Goal: Transaction & Acquisition: Purchase product/service

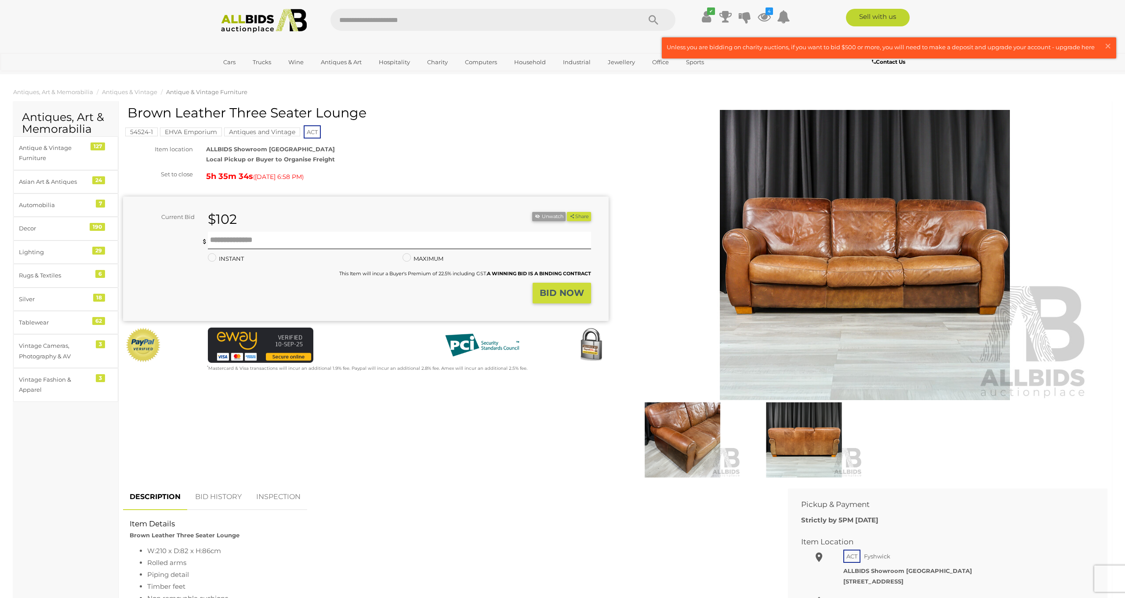
click at [789, 172] on img at bounding box center [865, 255] width 450 height 290
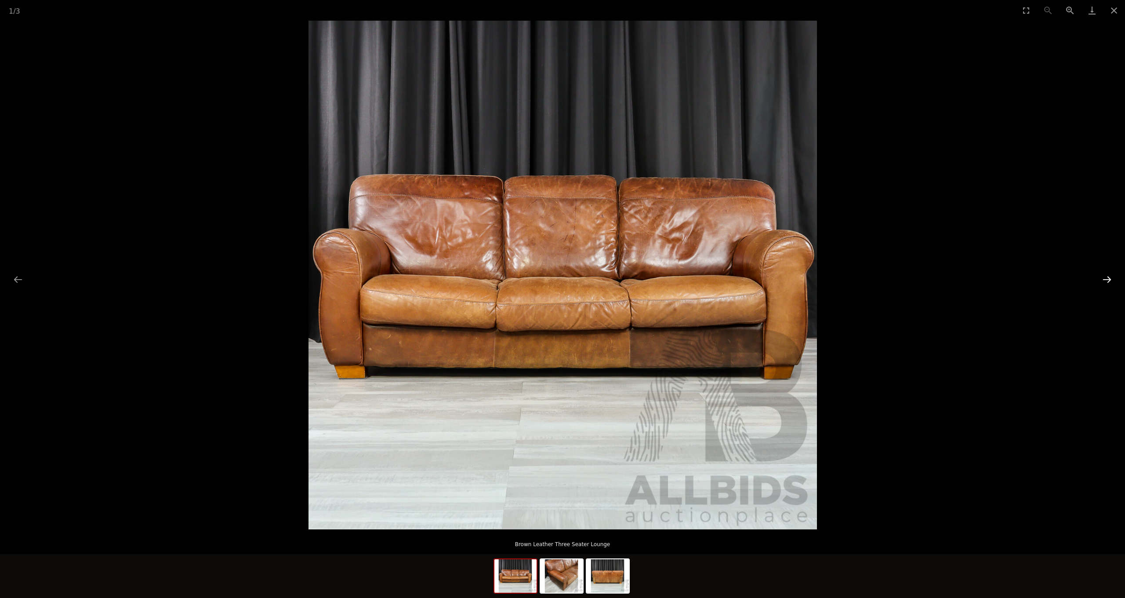
click at [1109, 280] on button "Next slide" at bounding box center [1107, 279] width 18 height 17
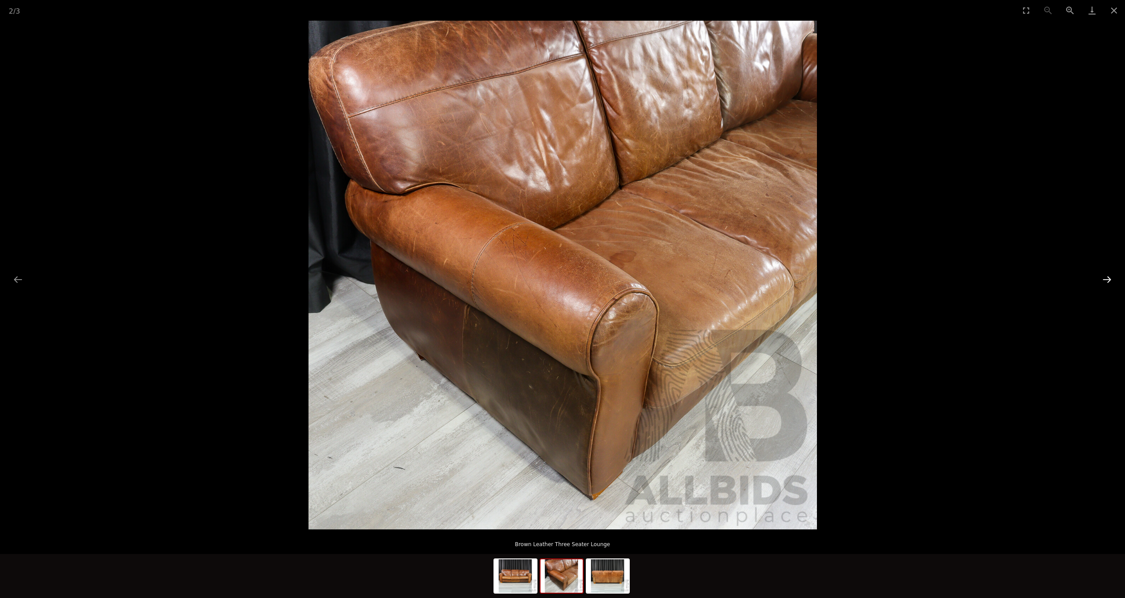
click at [1109, 280] on button "Next slide" at bounding box center [1107, 279] width 18 height 17
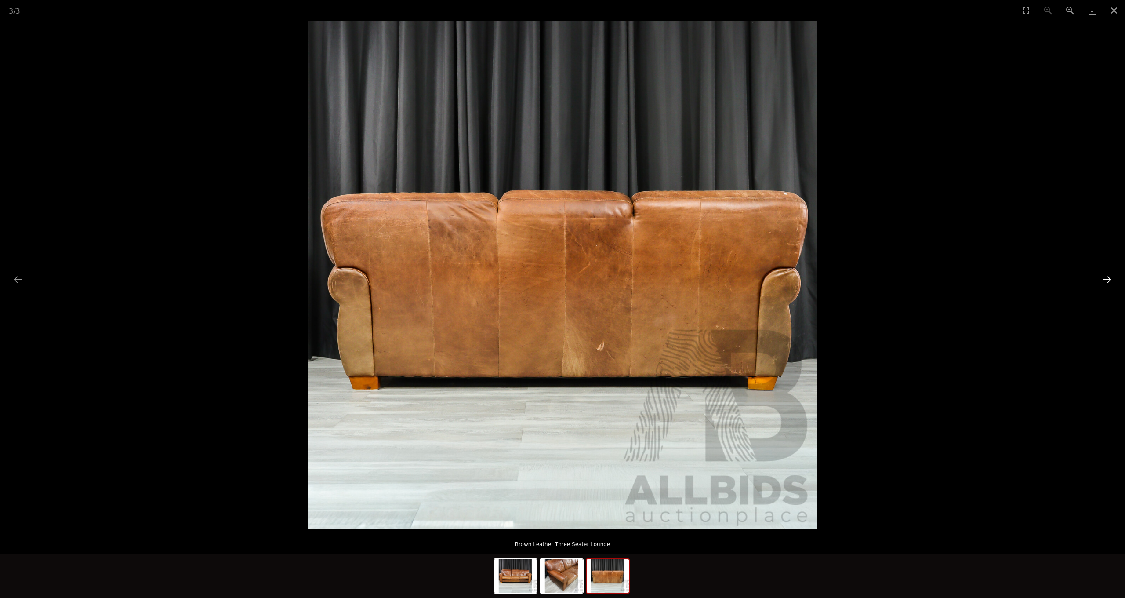
click at [1109, 280] on button "Next slide" at bounding box center [1107, 279] width 18 height 17
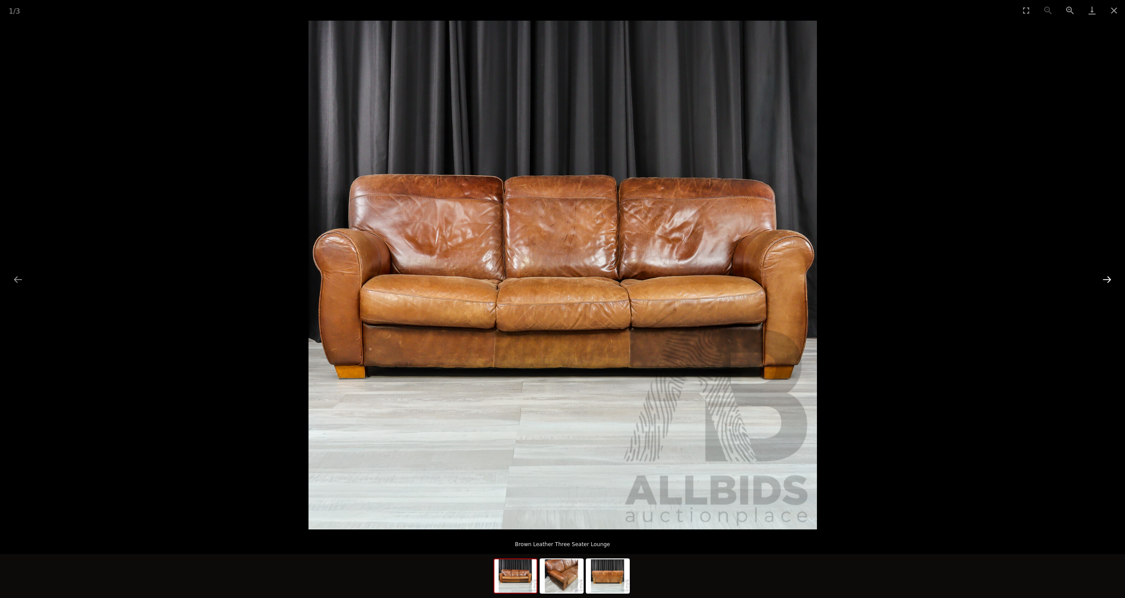
click at [1109, 280] on button "Next slide" at bounding box center [1107, 279] width 18 height 17
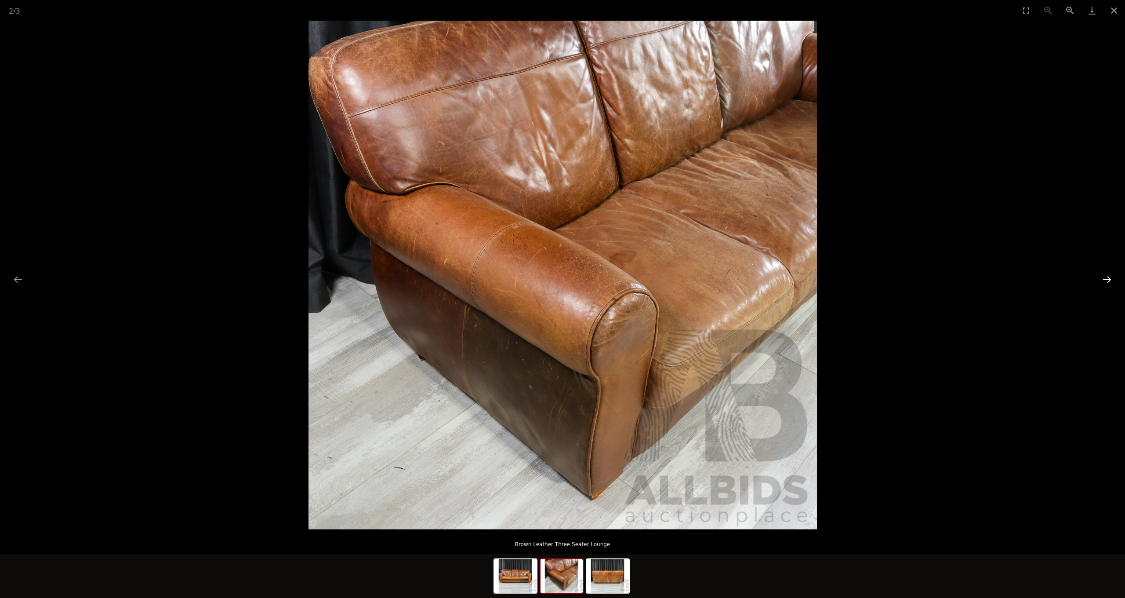
click at [1109, 280] on button "Next slide" at bounding box center [1107, 279] width 18 height 17
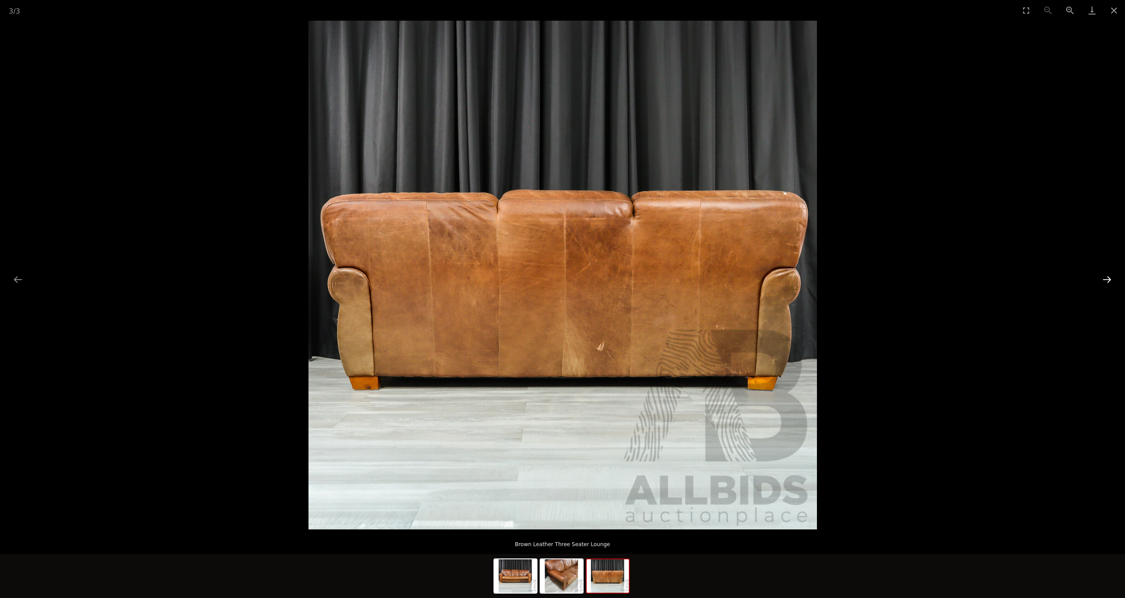
click at [1109, 280] on button "Next slide" at bounding box center [1107, 279] width 18 height 17
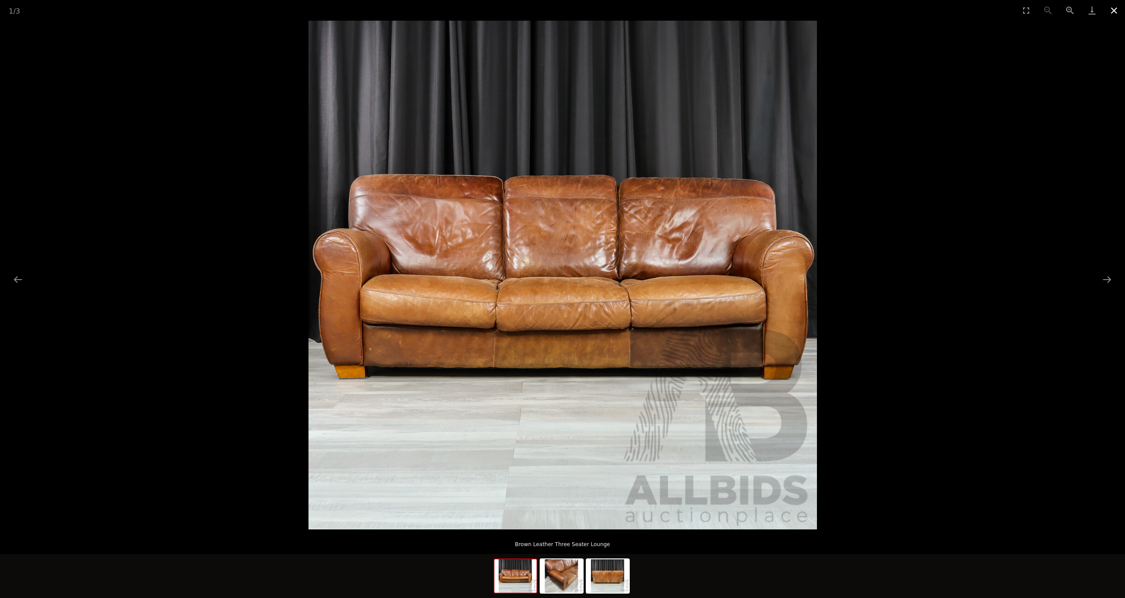
click at [1116, 12] on button "Close gallery" at bounding box center [1114, 10] width 22 height 21
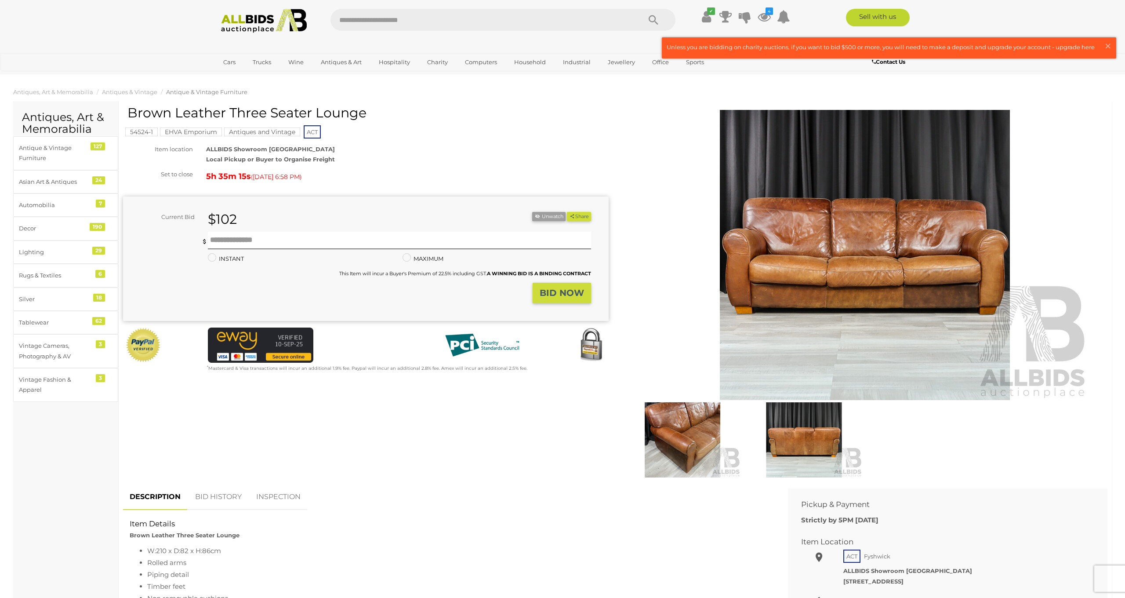
scroll to position [0, 0]
drag, startPoint x: 318, startPoint y: 113, endPoint x: 364, endPoint y: 112, distance: 45.7
click at [364, 112] on h1 "Brown Leather Three Seater Lounge" at bounding box center [366, 112] width 479 height 15
copy h1 "Lounge"
click at [391, 21] on input "text" at bounding box center [480, 20] width 301 height 22
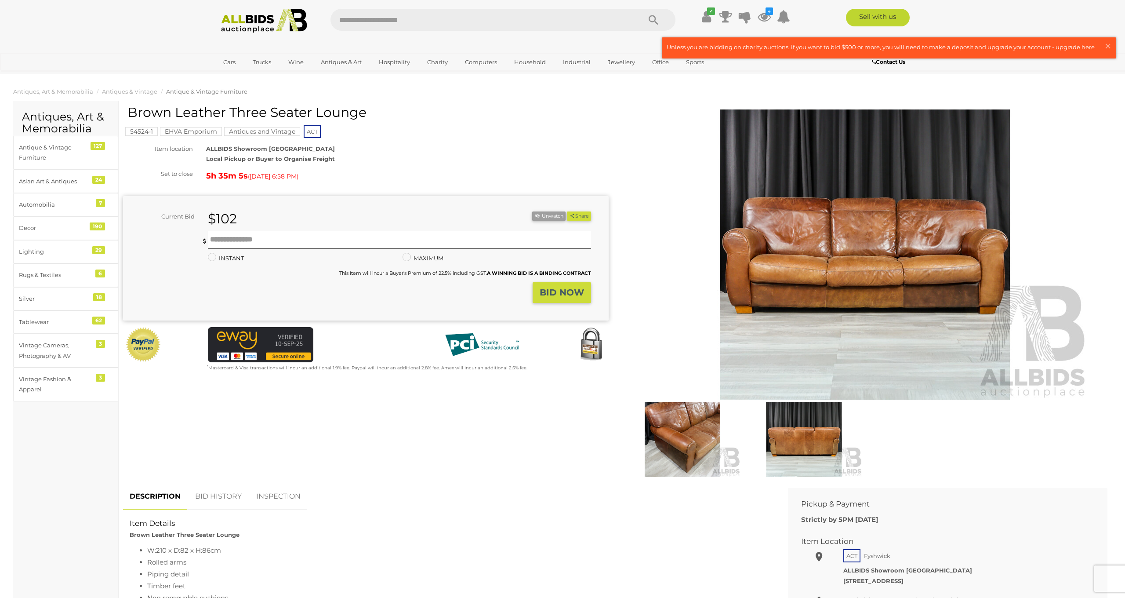
paste input "******"
type input "******"
click at [652, 19] on icon "Search" at bounding box center [654, 20] width 10 height 13
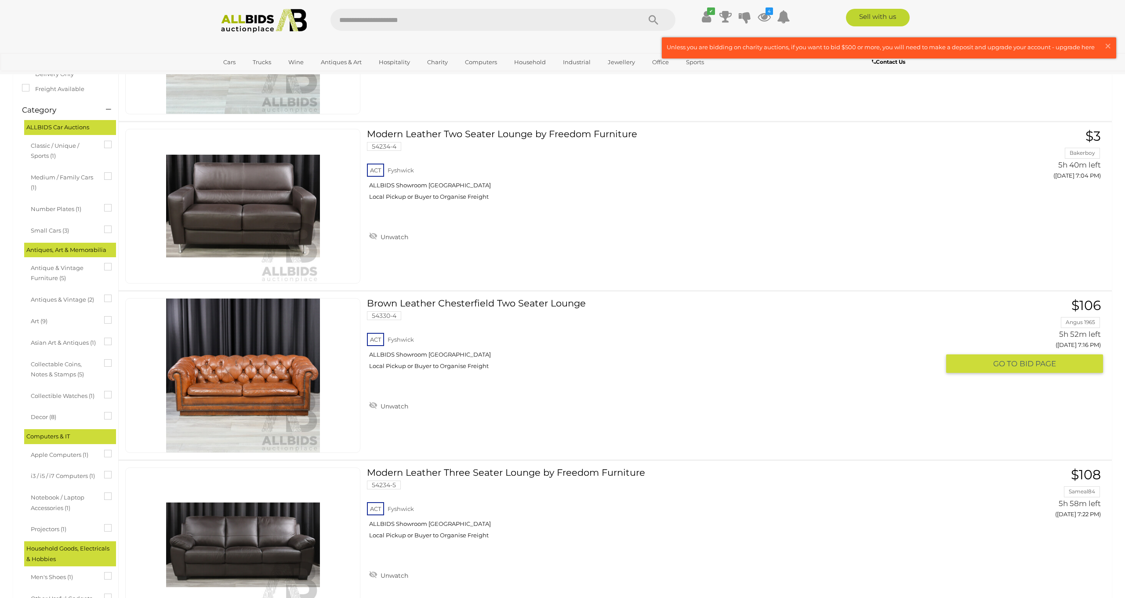
scroll to position [167, 0]
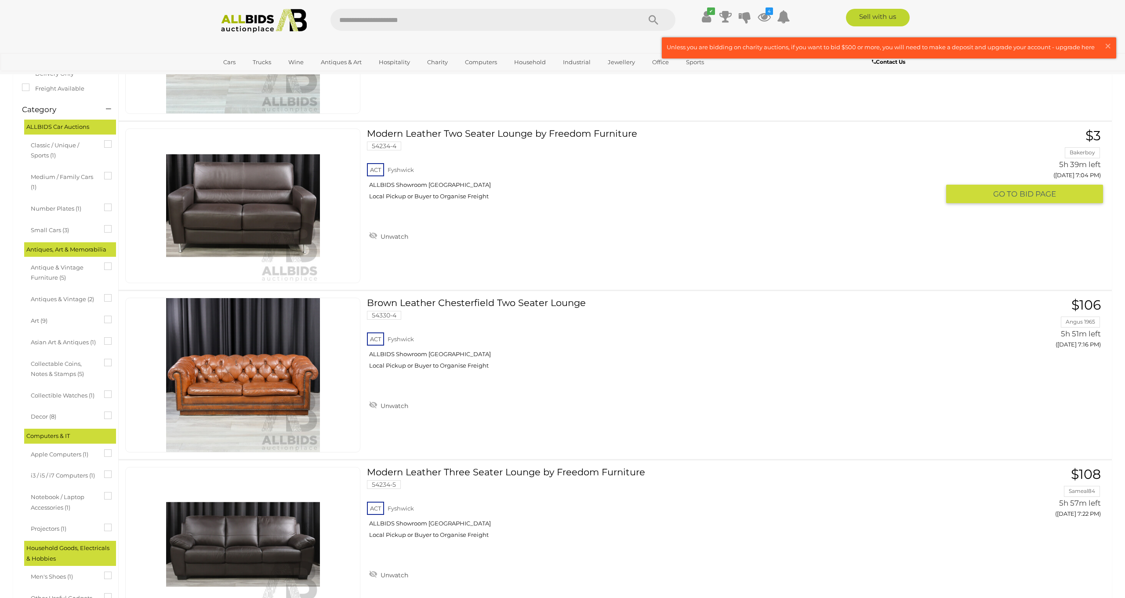
drag, startPoint x: 516, startPoint y: 133, endPoint x: 521, endPoint y: 135, distance: 5.3
click at [516, 133] on link "Modern Leather Two Seater Lounge by Freedom Furniture 54234-4 ACT [GEOGRAPHIC_D…" at bounding box center [657, 167] width 566 height 78
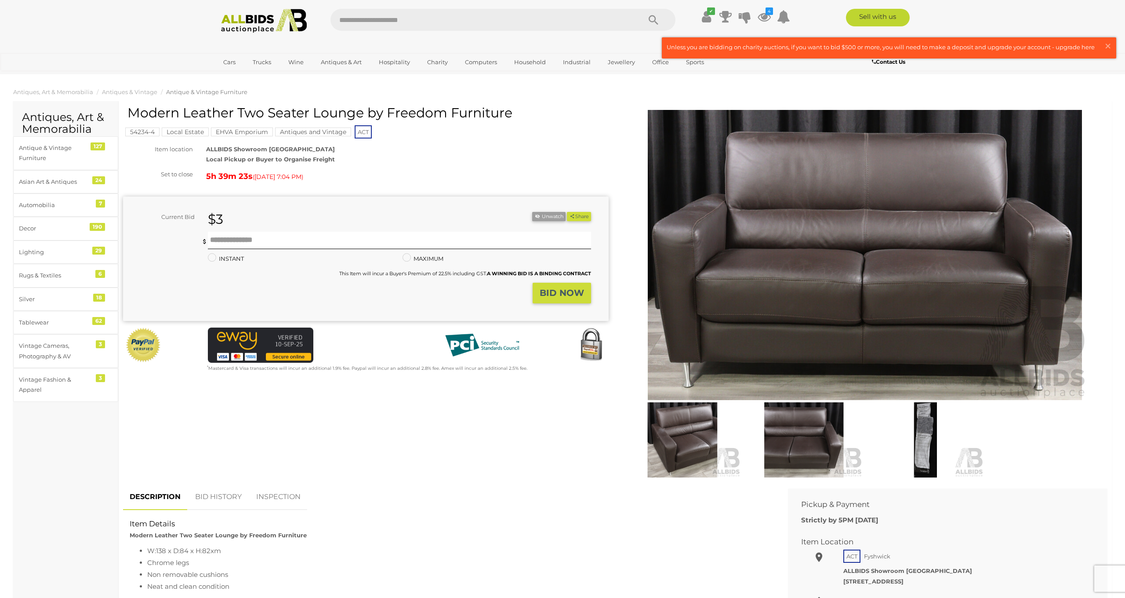
click at [1039, 267] on img at bounding box center [865, 255] width 450 height 290
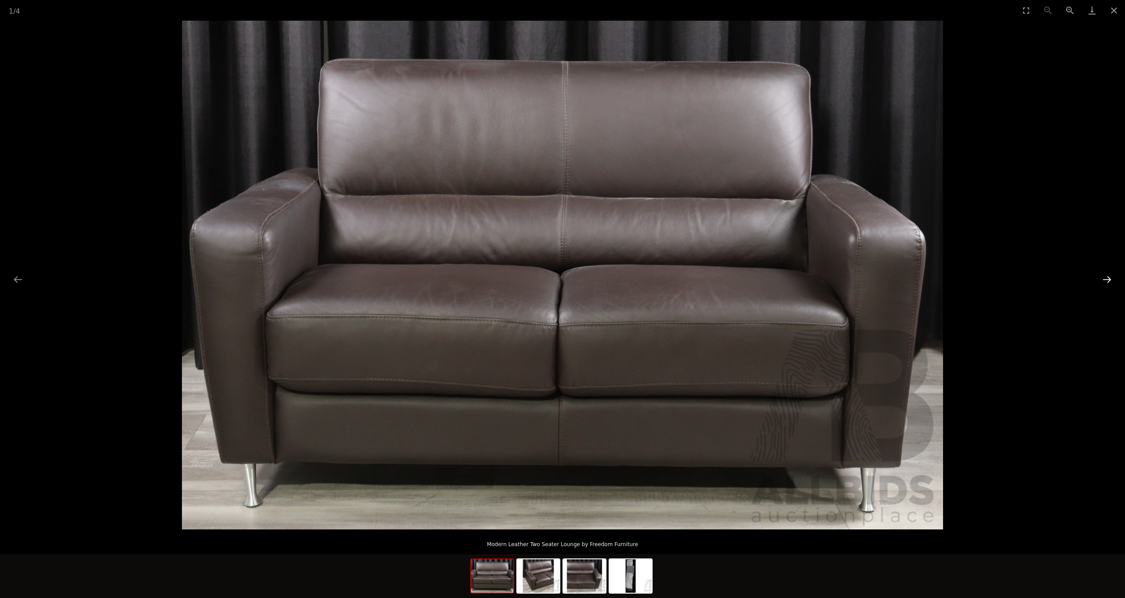
click at [1109, 279] on button "Next slide" at bounding box center [1107, 279] width 18 height 17
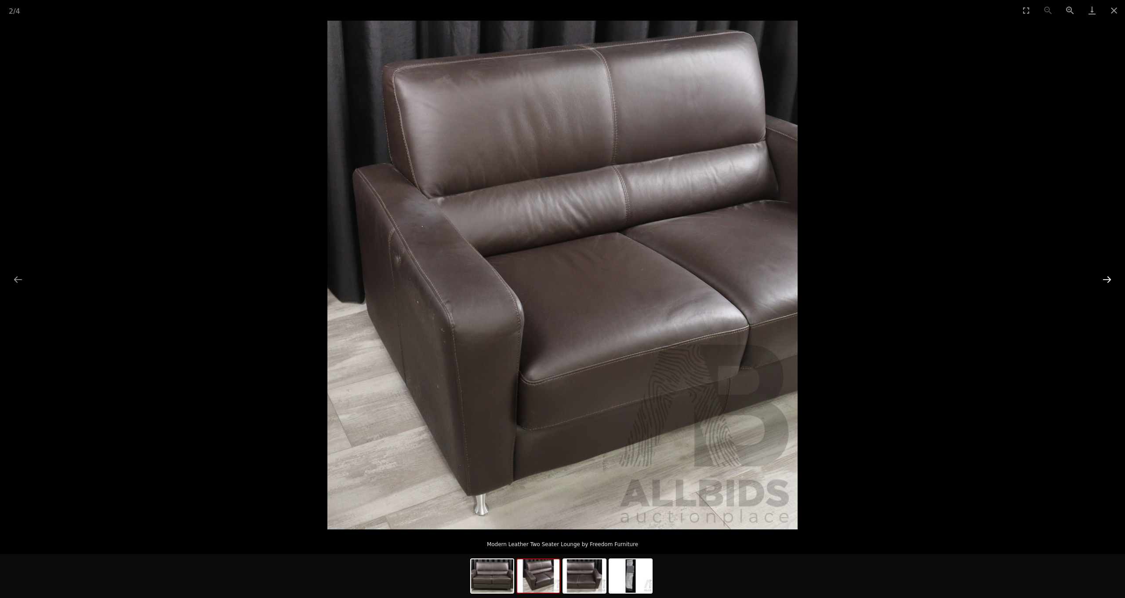
click at [1106, 280] on button "Next slide" at bounding box center [1107, 279] width 18 height 17
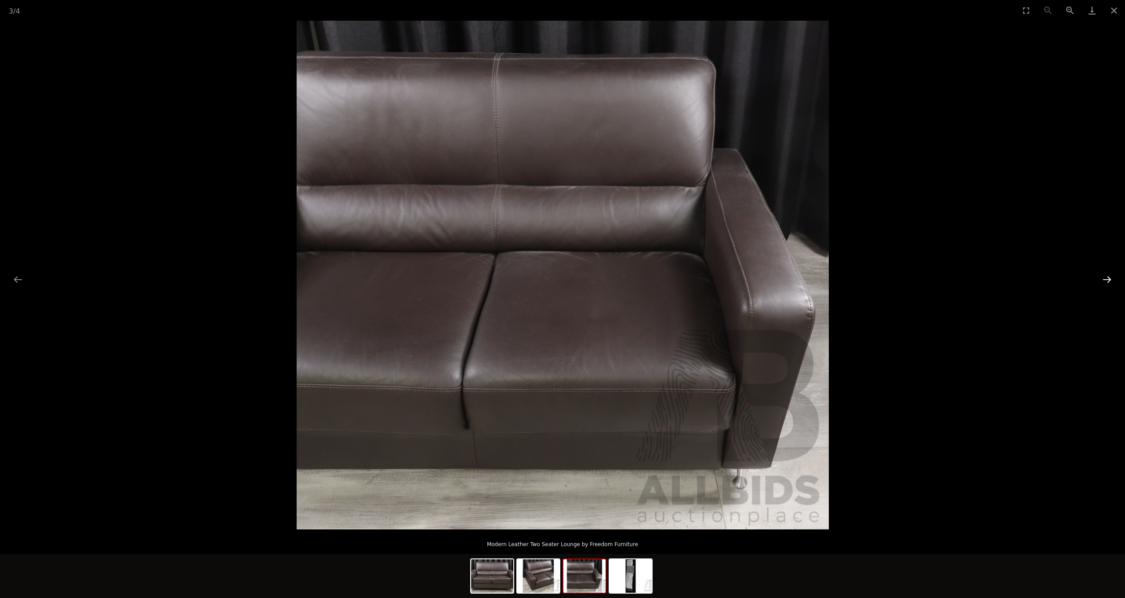
click at [1106, 280] on button "Next slide" at bounding box center [1107, 279] width 18 height 17
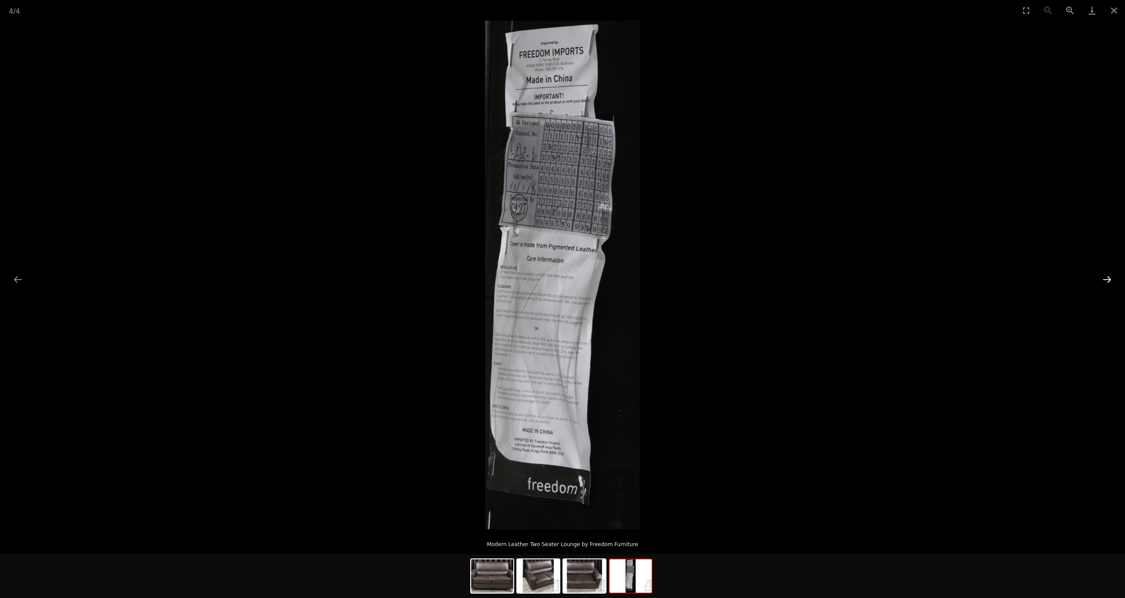
click at [1110, 280] on button "Next slide" at bounding box center [1107, 279] width 18 height 17
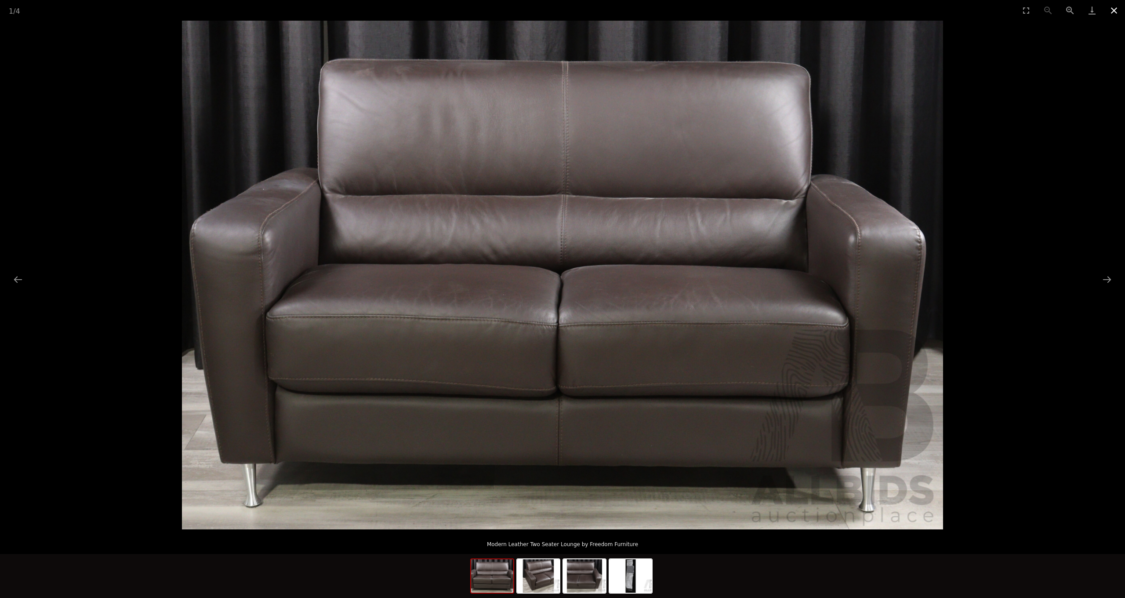
click at [1112, 10] on button "Close gallery" at bounding box center [1114, 10] width 22 height 21
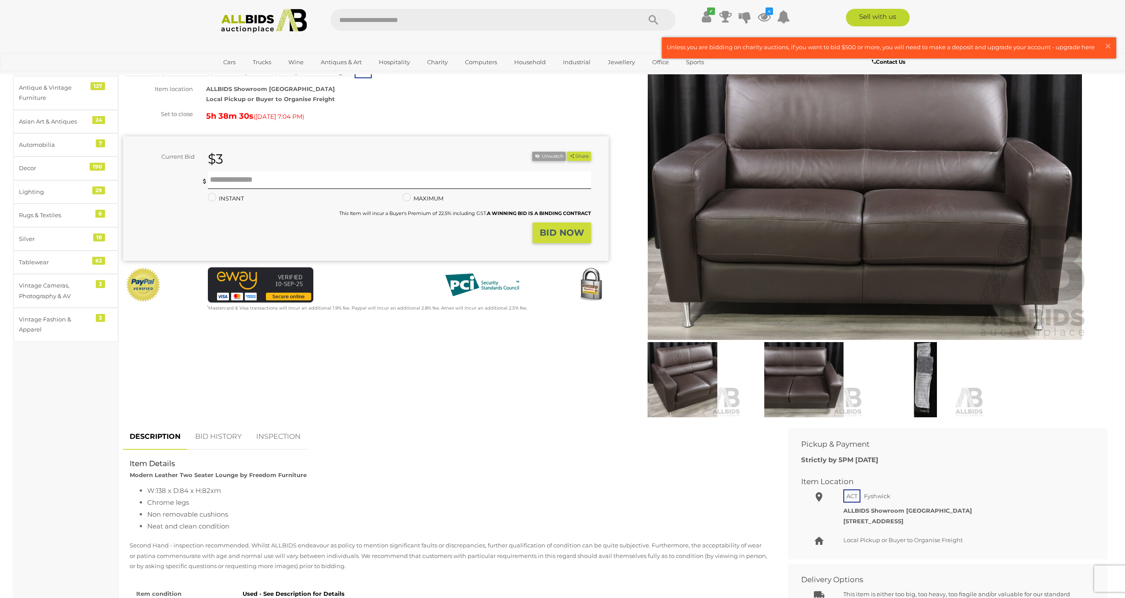
scroll to position [63, 0]
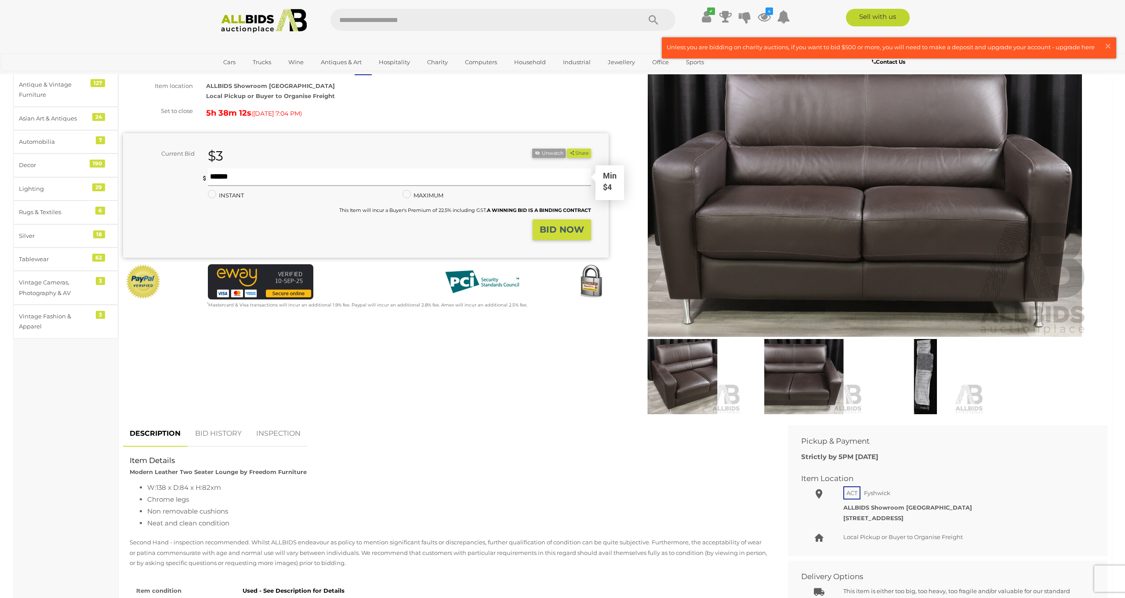
click at [245, 178] on input "text" at bounding box center [400, 177] width 384 height 18
type input "*"
click at [550, 229] on strong "BID NOW" at bounding box center [562, 229] width 44 height 11
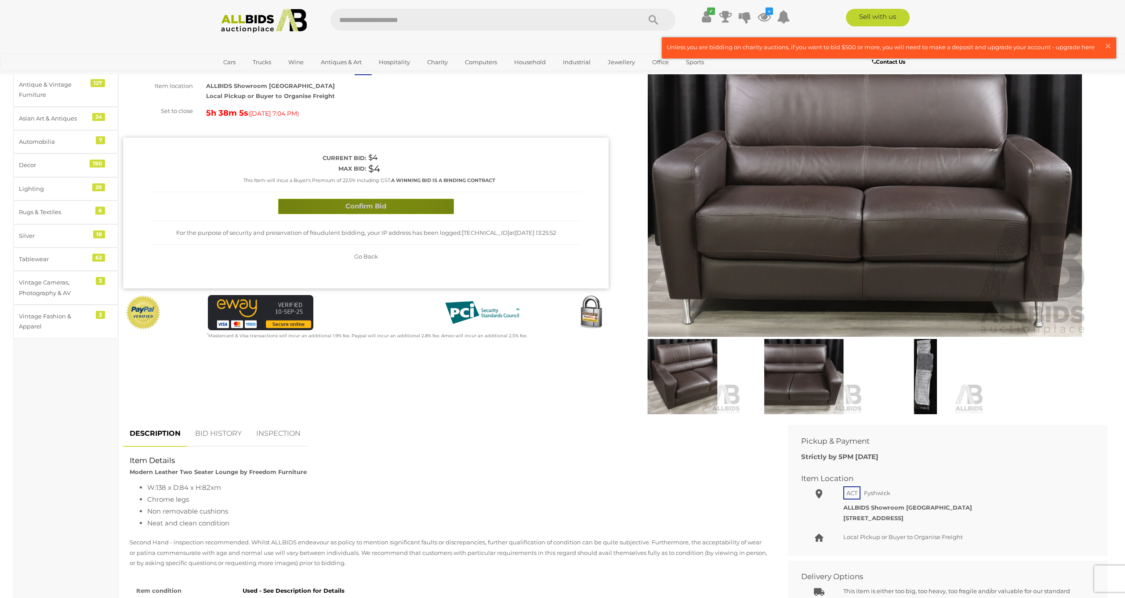
click at [374, 208] on button "Confirm Bid" at bounding box center [366, 206] width 176 height 15
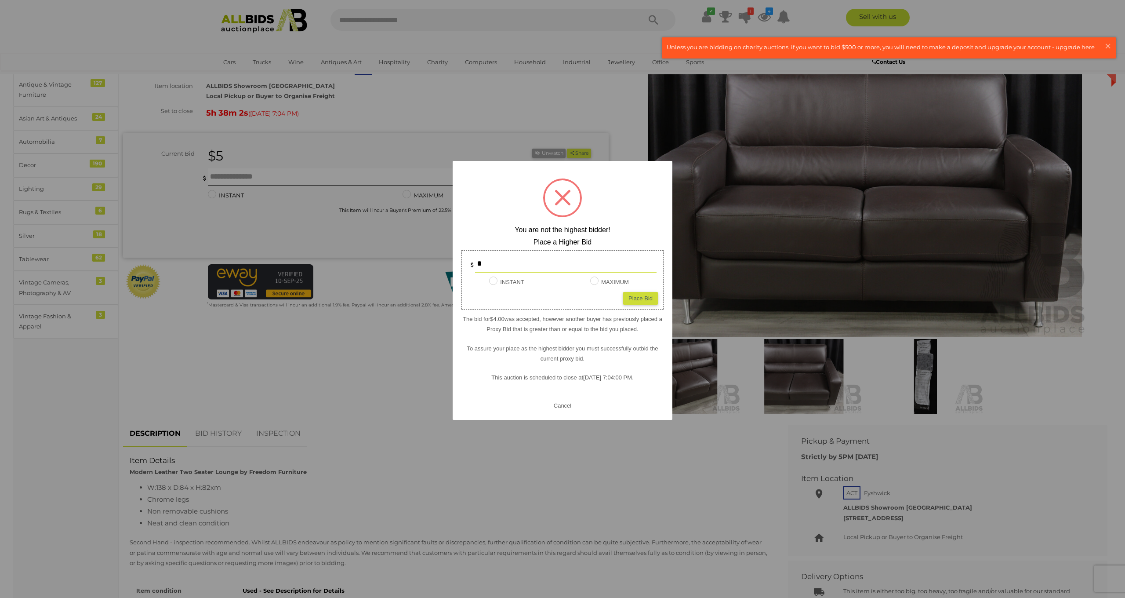
click at [638, 301] on div "Place Bid" at bounding box center [640, 298] width 35 height 13
type input "*"
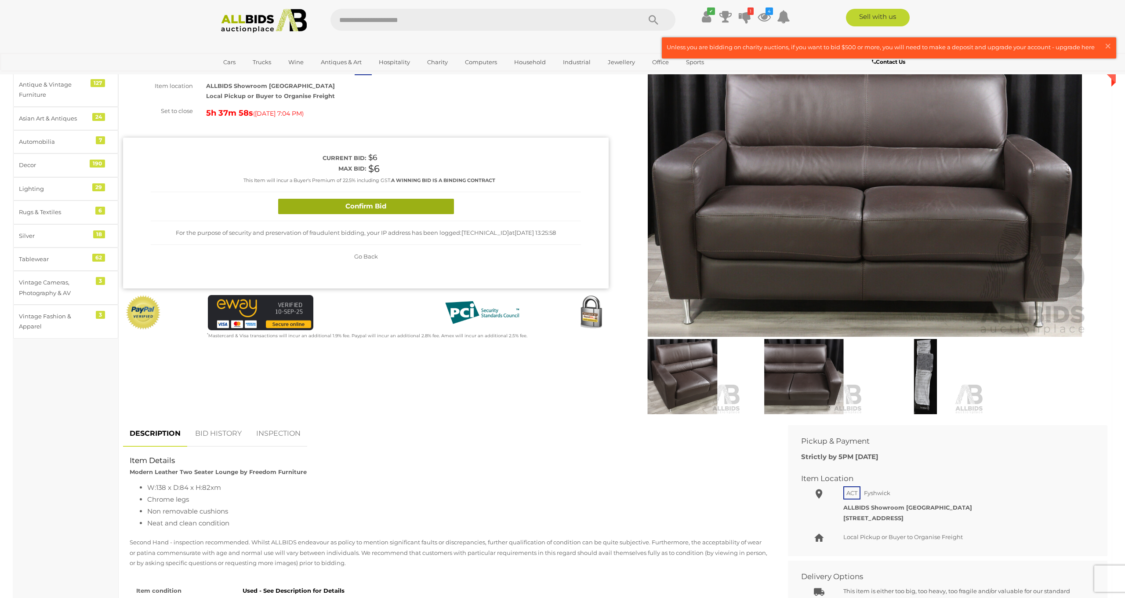
click at [341, 202] on button "Confirm Bid" at bounding box center [366, 206] width 176 height 15
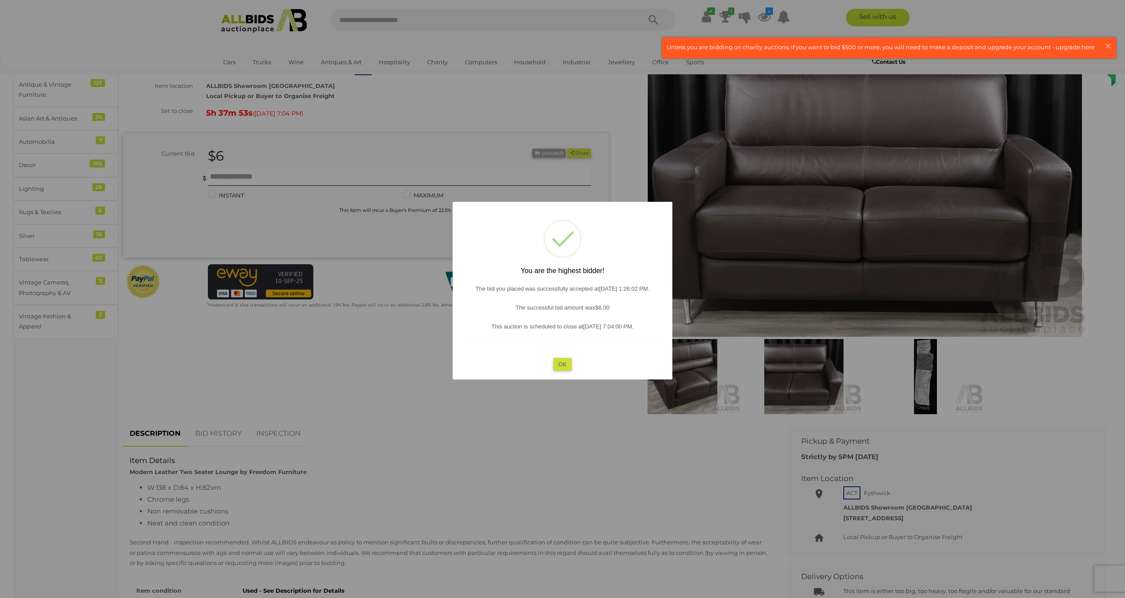
drag, startPoint x: 560, startPoint y: 361, endPoint x: 548, endPoint y: 366, distance: 12.4
click at [560, 361] on button "OK" at bounding box center [562, 364] width 19 height 13
